Goal: Check status: Check status

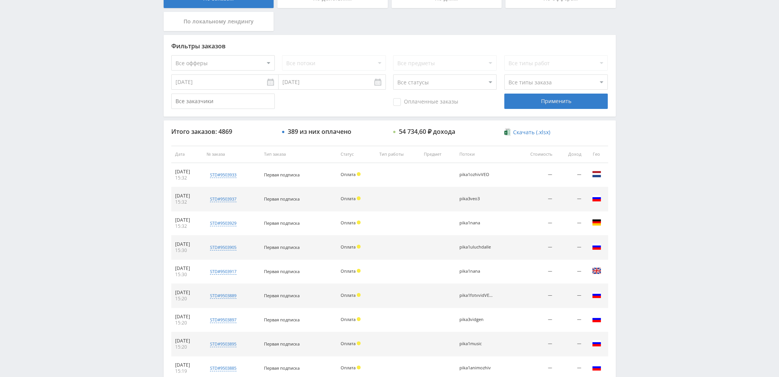
scroll to position [265, 0]
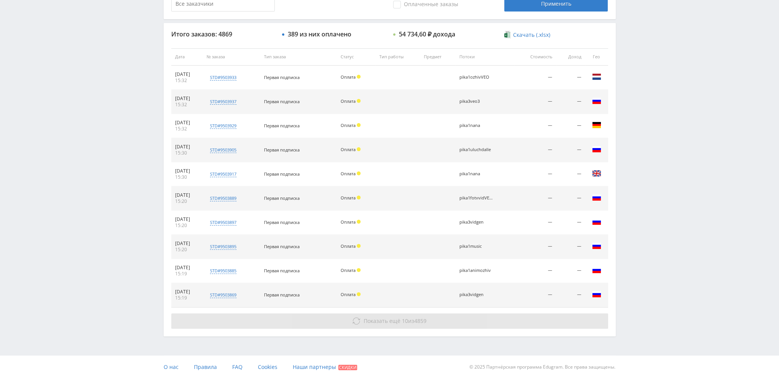
click at [387, 321] on span "Показать ещё" at bounding box center [382, 320] width 37 height 7
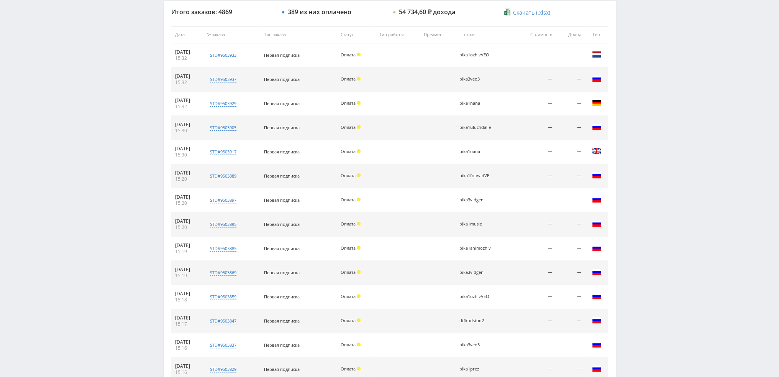
scroll to position [482, 0]
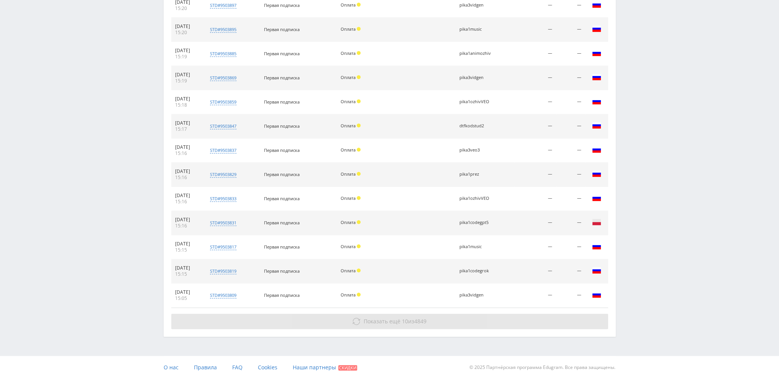
click at [387, 320] on span "Показать ещё" at bounding box center [382, 320] width 37 height 7
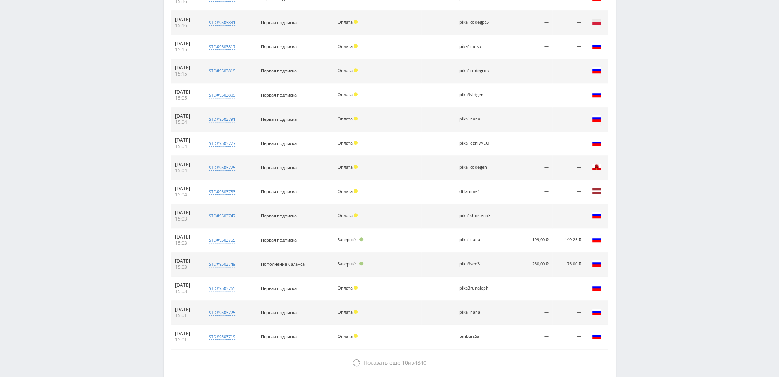
scroll to position [723, 0]
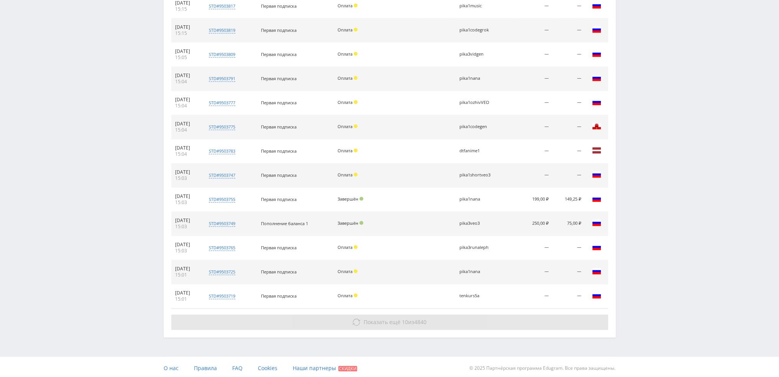
click at [388, 321] on span "Показать ещё" at bounding box center [382, 321] width 37 height 7
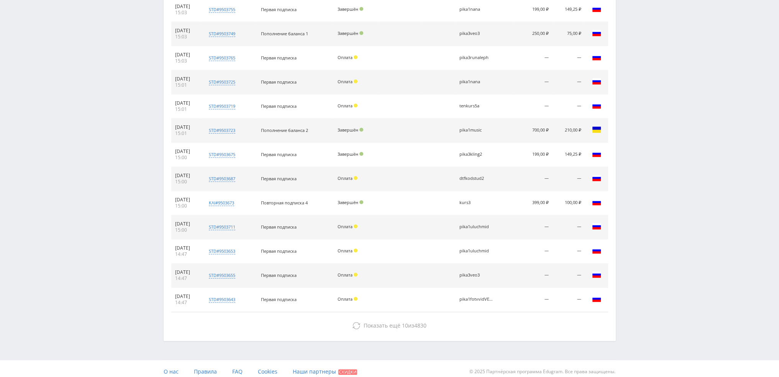
scroll to position [915, 0]
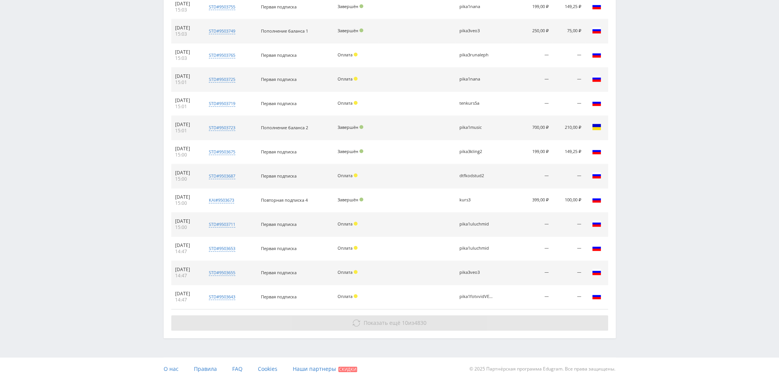
click at [397, 319] on span "Показать ещё" at bounding box center [382, 322] width 37 height 7
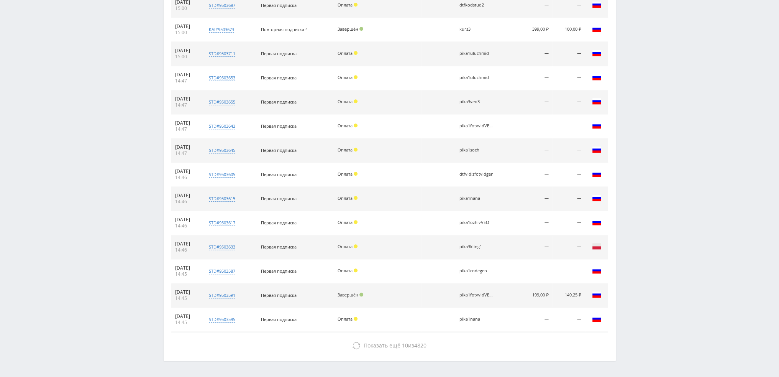
scroll to position [1108, 0]
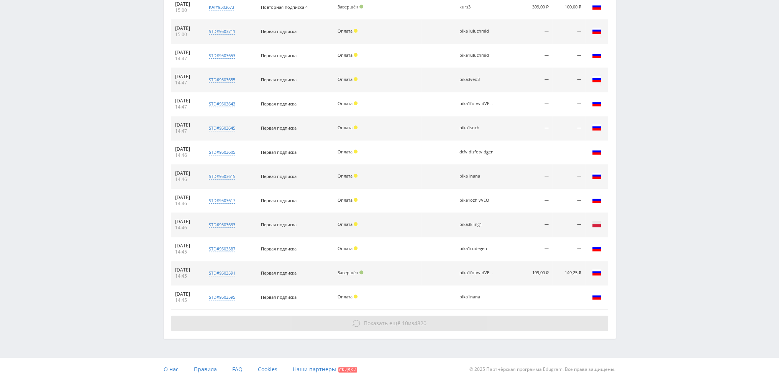
click at [404, 320] on span "10" at bounding box center [405, 322] width 6 height 7
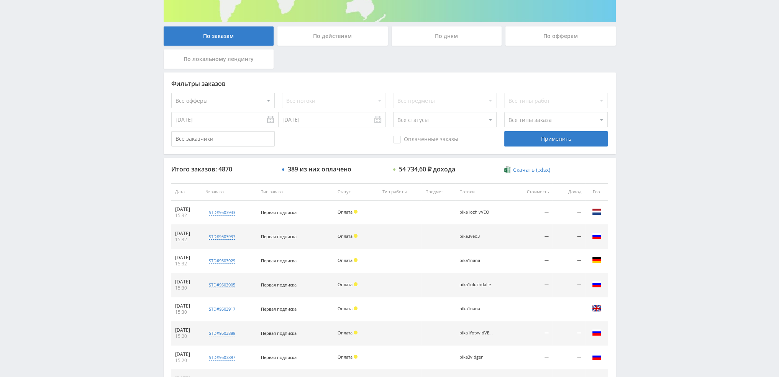
scroll to position [0, 0]
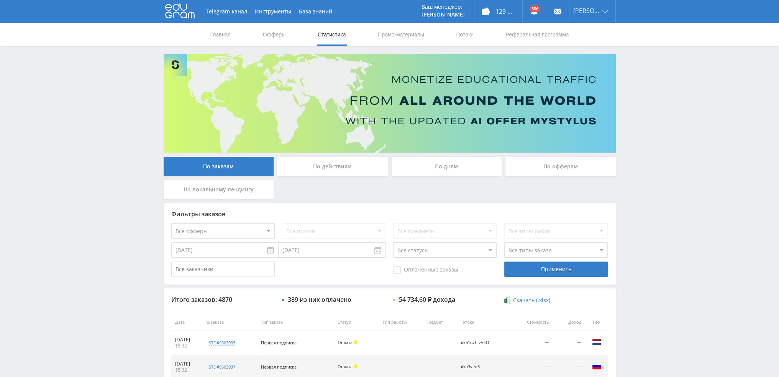
click at [447, 159] on div "По дням" at bounding box center [447, 166] width 110 height 19
click at [0, 0] on input "По дням" at bounding box center [0, 0] width 0 height 0
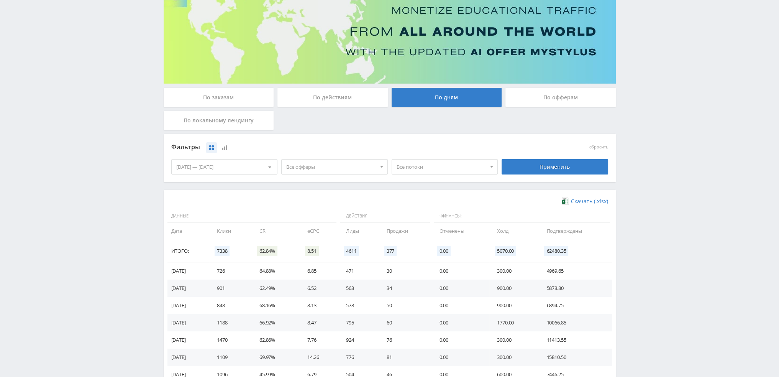
scroll to position [77, 0]
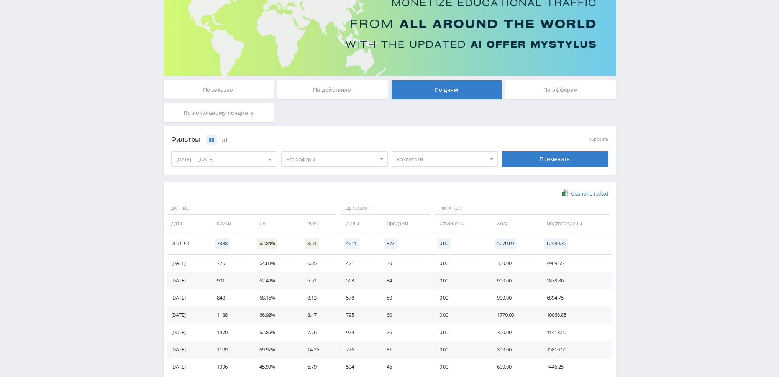
click at [423, 163] on span "Все потоки" at bounding box center [442, 159] width 90 height 15
click at [358, 162] on span "Все офферы" at bounding box center [331, 159] width 90 height 15
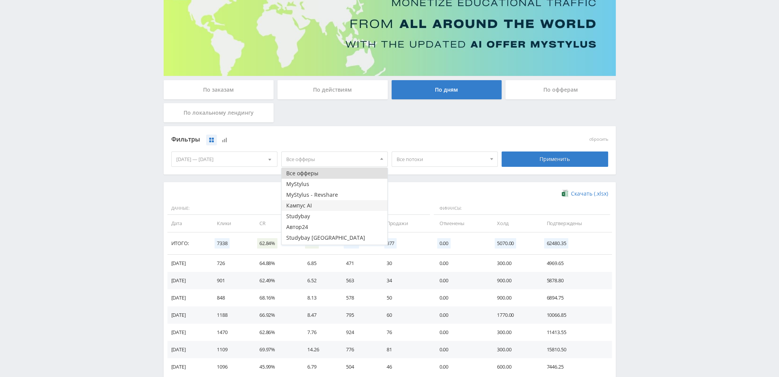
drag, startPoint x: 305, startPoint y: 205, endPoint x: 499, endPoint y: 179, distance: 195.9
click at [305, 205] on button "Кампус AI" at bounding box center [335, 205] width 106 height 11
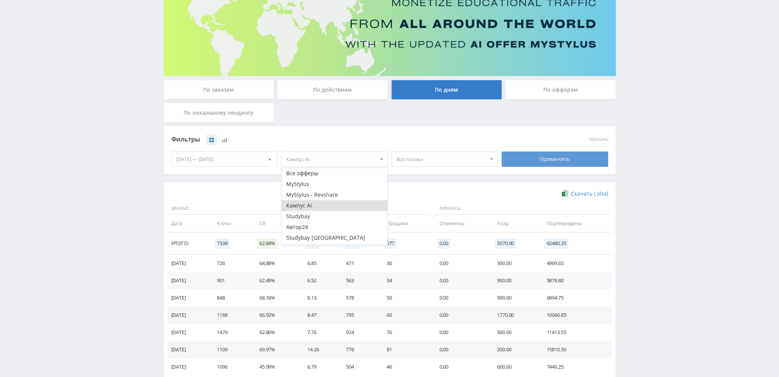
click at [541, 165] on div "Применить" at bounding box center [555, 158] width 107 height 15
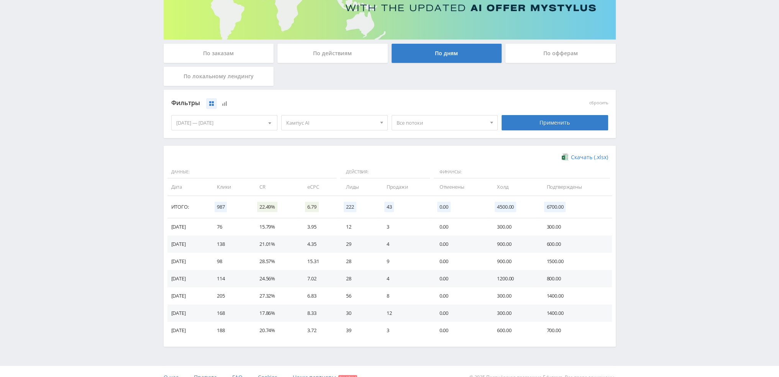
scroll to position [115, 0]
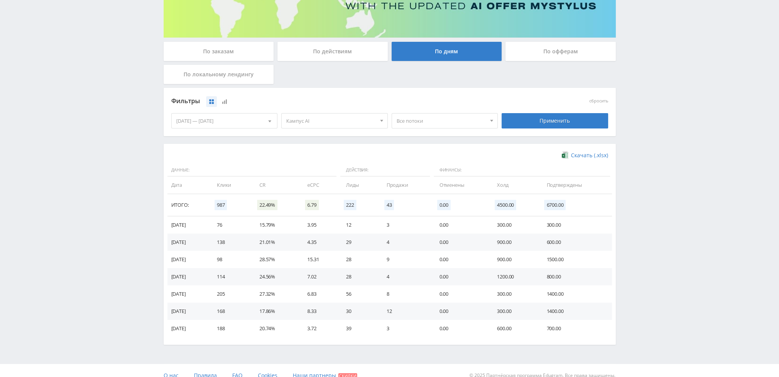
click at [319, 122] on span "Кампус AI" at bounding box center [331, 120] width 90 height 15
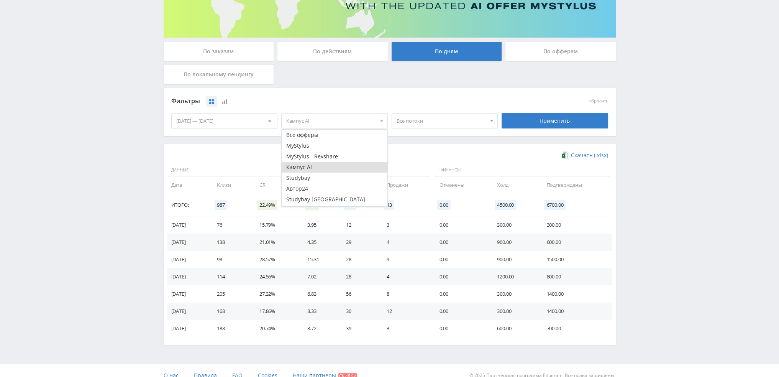
click at [311, 168] on button "Кампус AI" at bounding box center [335, 167] width 106 height 11
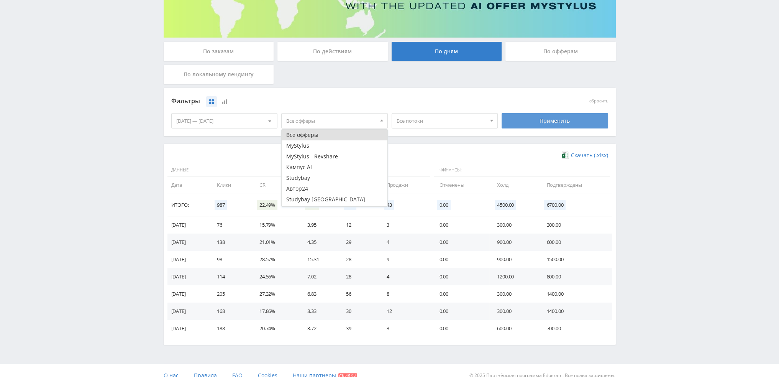
click at [557, 123] on div "Применить" at bounding box center [555, 120] width 107 height 15
